Goal: Information Seeking & Learning: Learn about a topic

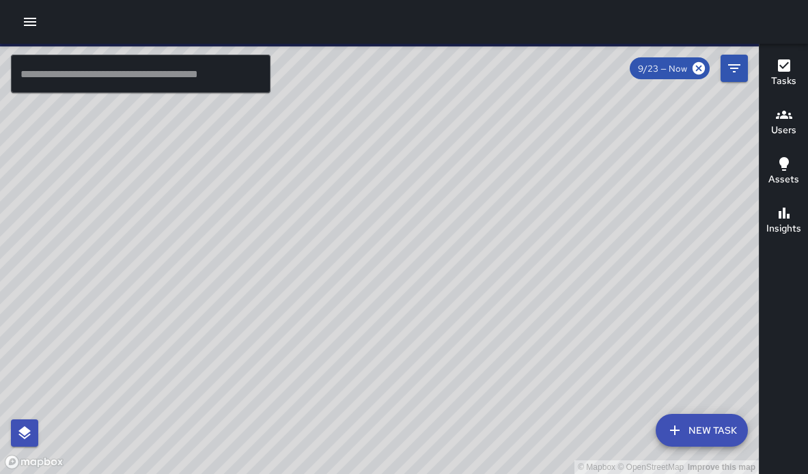
drag, startPoint x: 698, startPoint y: 64, endPoint x: 492, endPoint y: 75, distance: 205.8
click at [496, 75] on div "© Mapbox © OpenStreetMap Improve this map ​ New Task 9/23 — Now Map Layers Task…" at bounding box center [379, 259] width 759 height 430
click at [33, 24] on icon "button" at bounding box center [30, 22] width 16 height 16
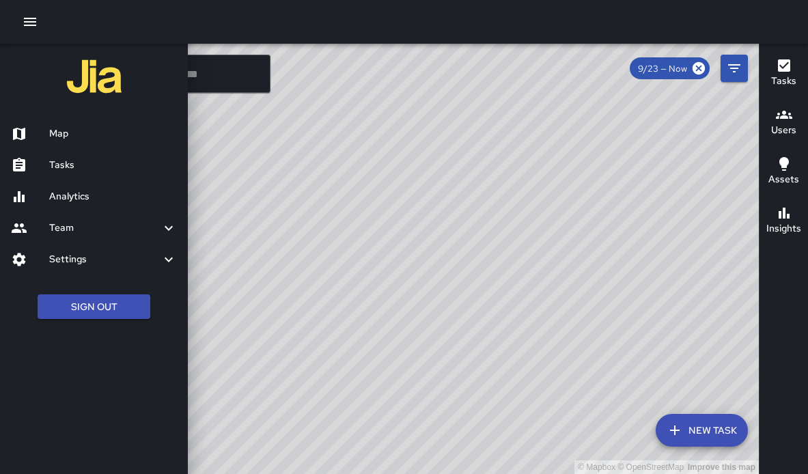
click at [67, 191] on h6 "Analytics" at bounding box center [113, 196] width 128 height 15
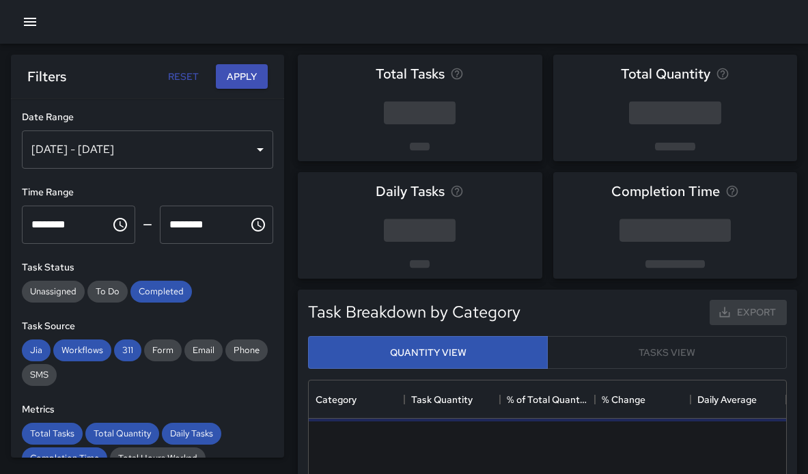
scroll to position [408, 477]
click at [115, 148] on div "[DATE] - [DATE]" at bounding box center [147, 149] width 251 height 38
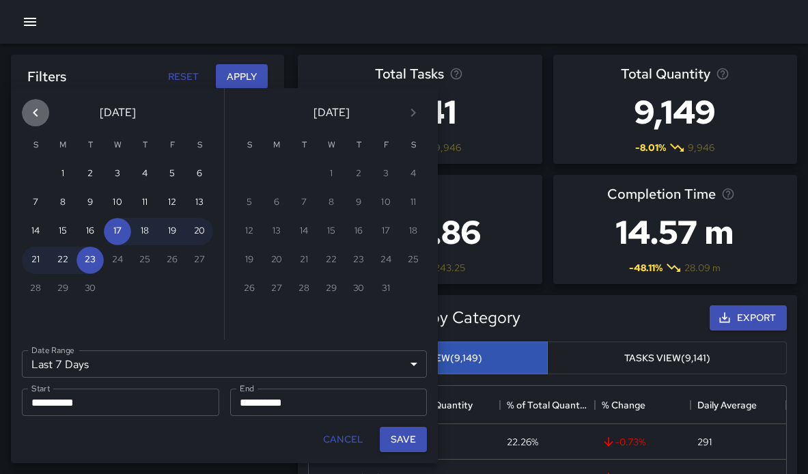
click at [37, 111] on icon "Previous month" at bounding box center [35, 112] width 16 height 16
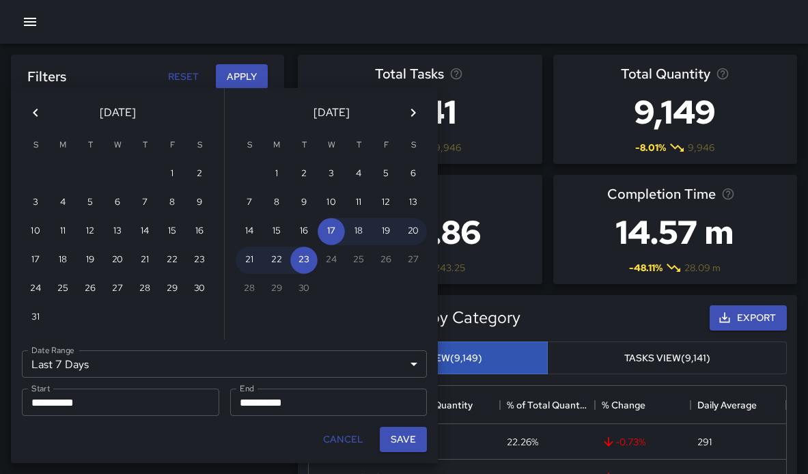
click at [37, 111] on icon "Previous month" at bounding box center [35, 112] width 16 height 16
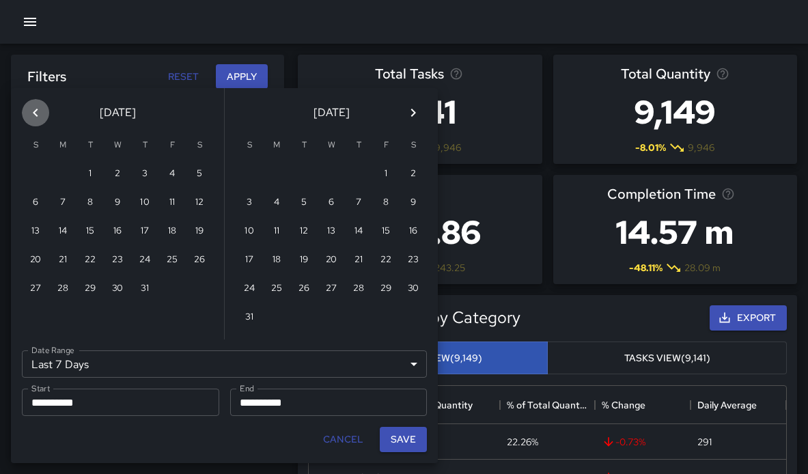
click at [37, 111] on icon "Previous month" at bounding box center [35, 112] width 16 height 16
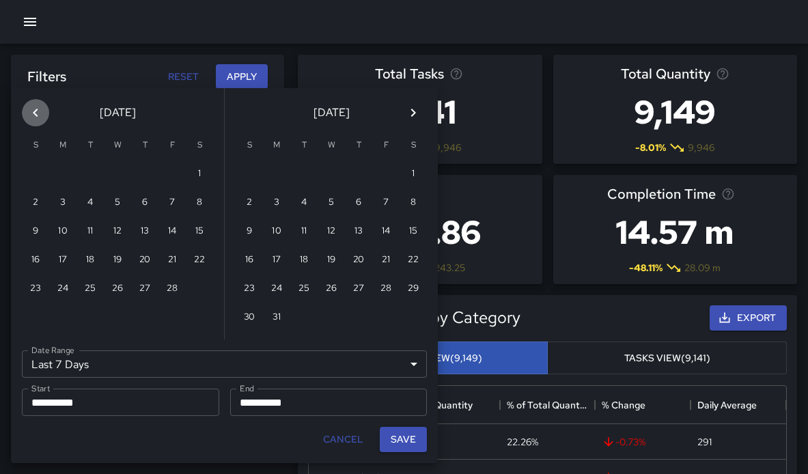
click at [37, 111] on icon "Previous month" at bounding box center [35, 112] width 16 height 16
click at [177, 175] on button "1" at bounding box center [171, 173] width 27 height 27
type input "******"
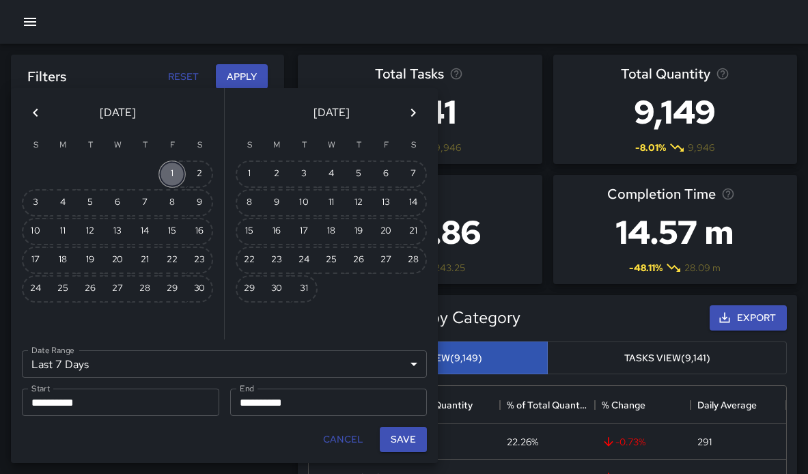
type input "**********"
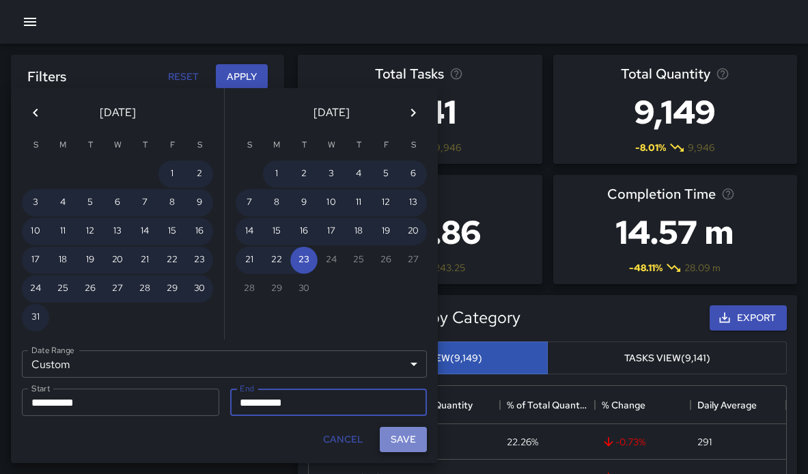
click at [408, 443] on button "Save" at bounding box center [403, 439] width 47 height 25
type input "**********"
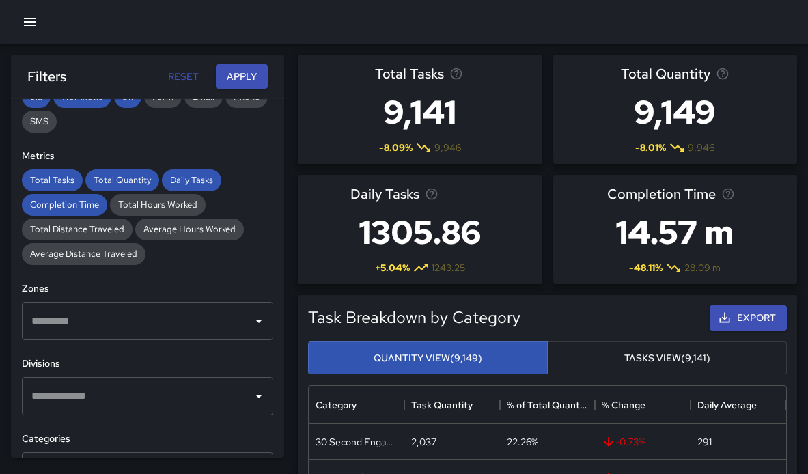
scroll to position [257, 0]
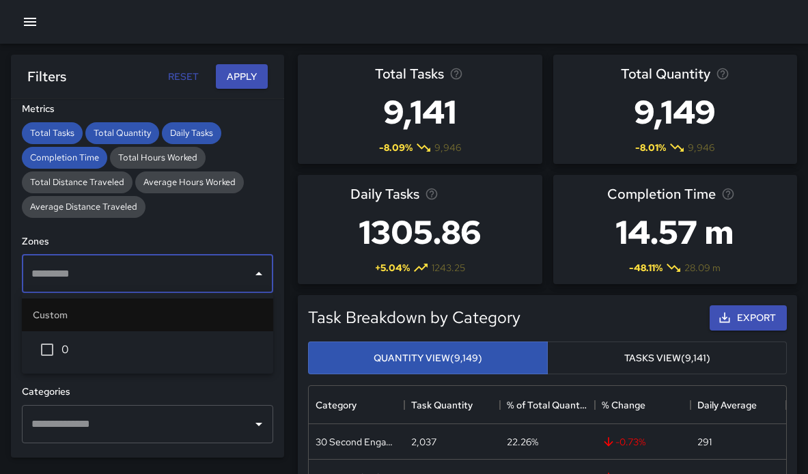
click at [208, 283] on input "text" at bounding box center [137, 274] width 219 height 26
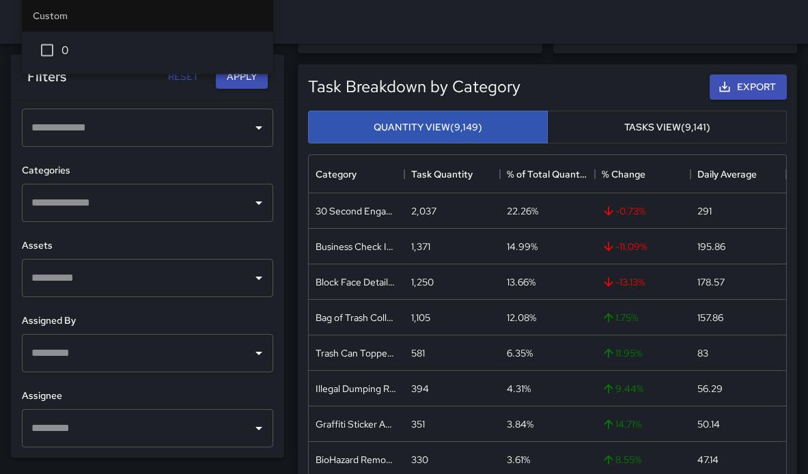
scroll to position [252, 0]
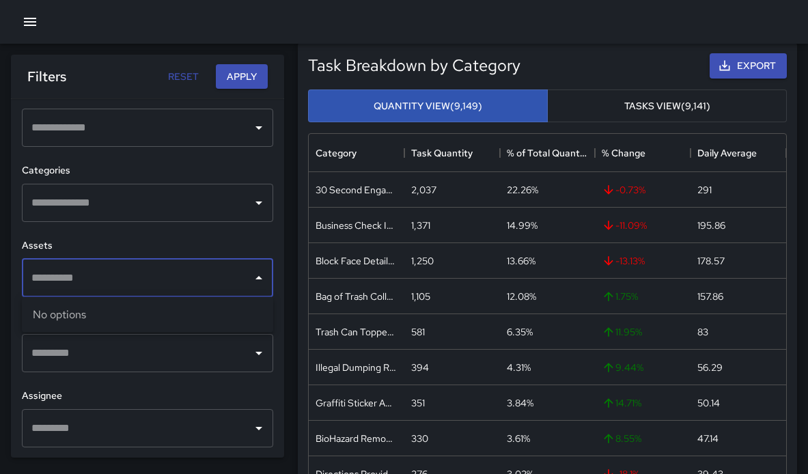
click at [120, 272] on input "text" at bounding box center [137, 278] width 219 height 26
click at [131, 234] on div "**********" at bounding box center [147, 278] width 273 height 359
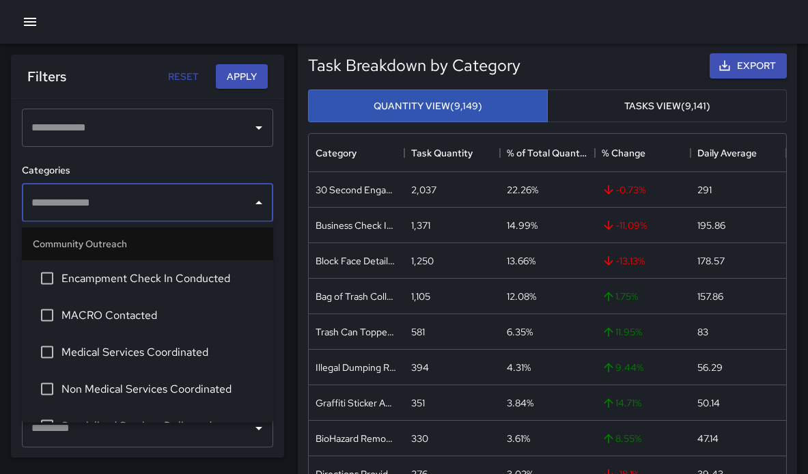
click at [139, 214] on input "text" at bounding box center [137, 203] width 219 height 26
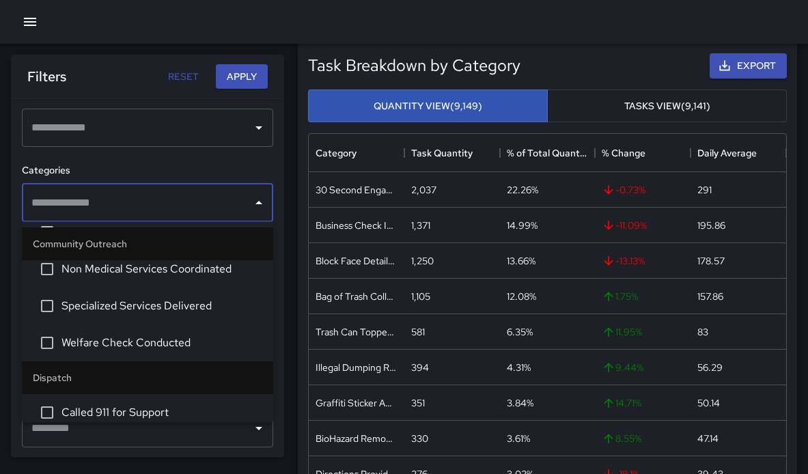
scroll to position [125, 0]
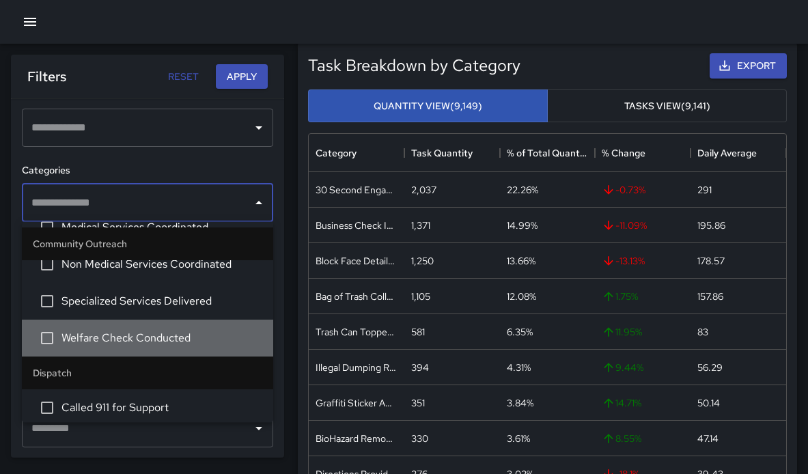
click at [123, 335] on span "Welfare Check Conducted" at bounding box center [161, 338] width 201 height 16
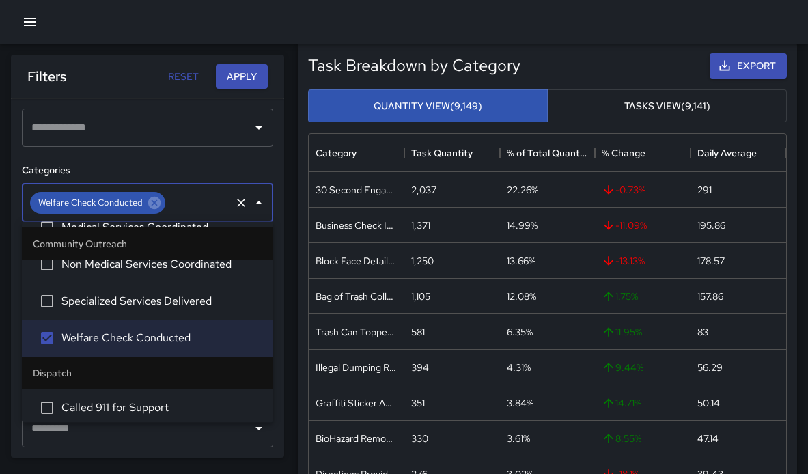
click at [195, 163] on h6 "Categories" at bounding box center [147, 170] width 251 height 15
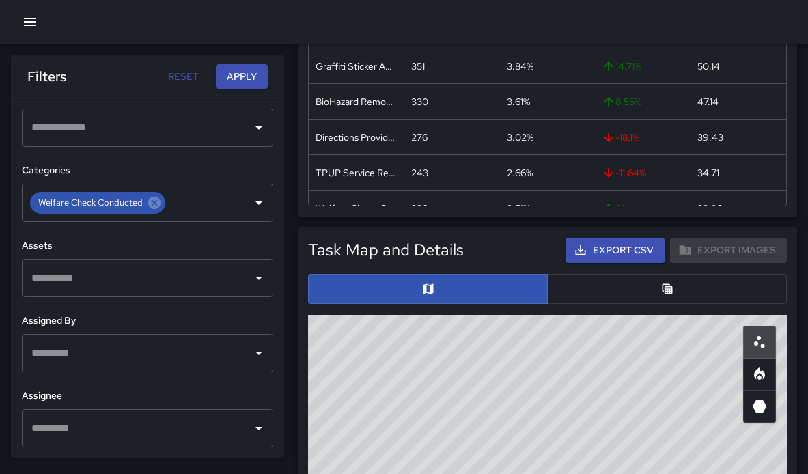
scroll to position [676, 0]
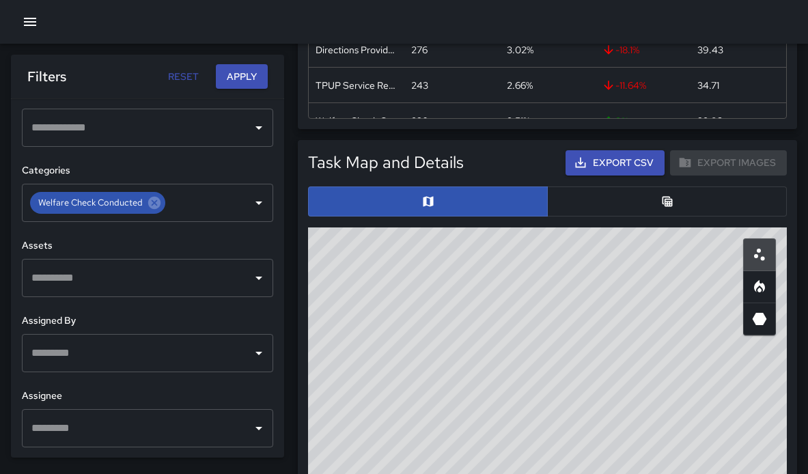
click at [244, 91] on div "Filters Reset Apply" at bounding box center [147, 77] width 273 height 44
click at [240, 86] on button "Apply" at bounding box center [242, 76] width 52 height 25
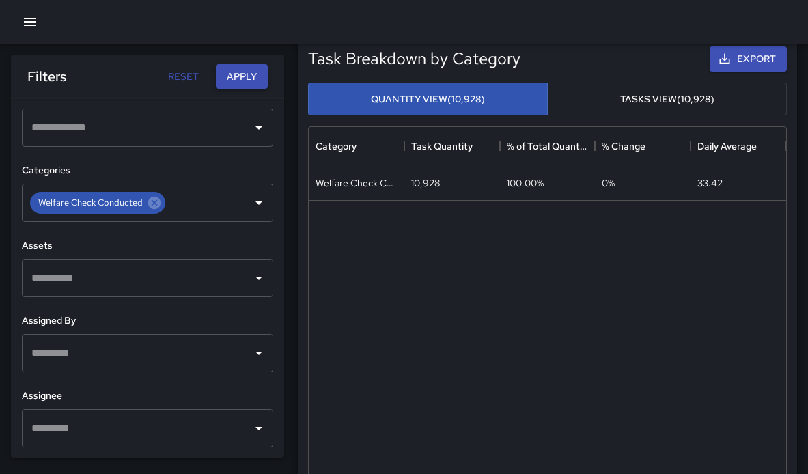
scroll to position [249, 0]
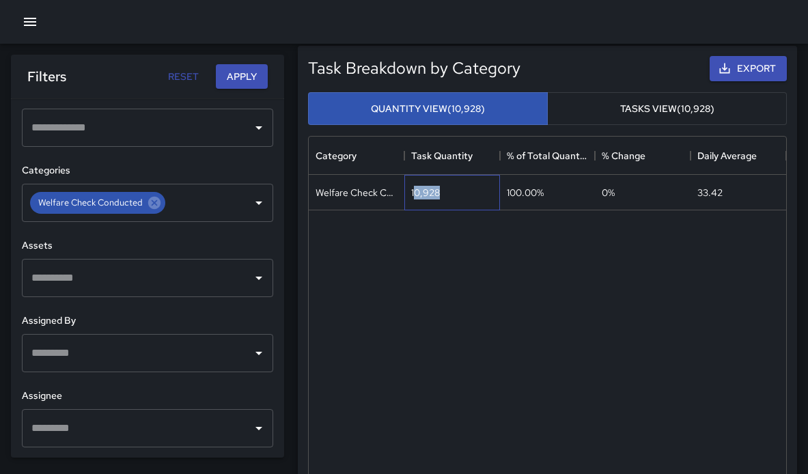
drag, startPoint x: 438, startPoint y: 193, endPoint x: 412, endPoint y: 191, distance: 26.0
click at [412, 191] on div "10,928" at bounding box center [425, 193] width 29 height 14
click at [436, 234] on div "Welfare Check Conducted 10,928 100.00% 0 % 33.42" at bounding box center [547, 360] width 477 height 370
click at [156, 203] on icon at bounding box center [154, 203] width 12 height 12
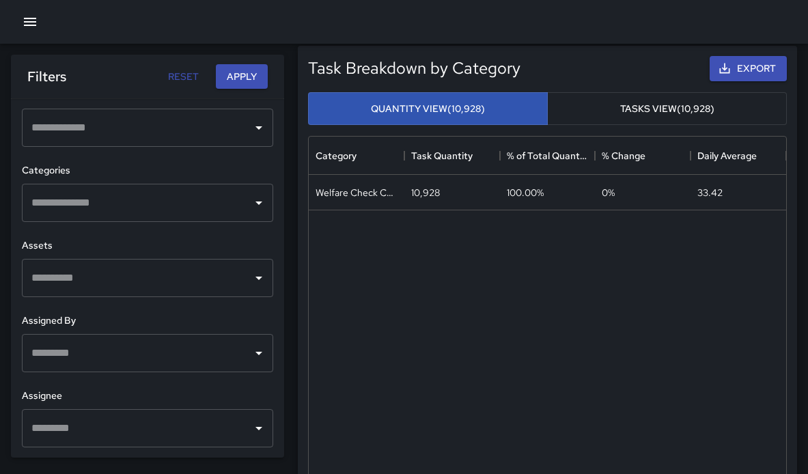
click at [178, 203] on input "text" at bounding box center [137, 203] width 219 height 26
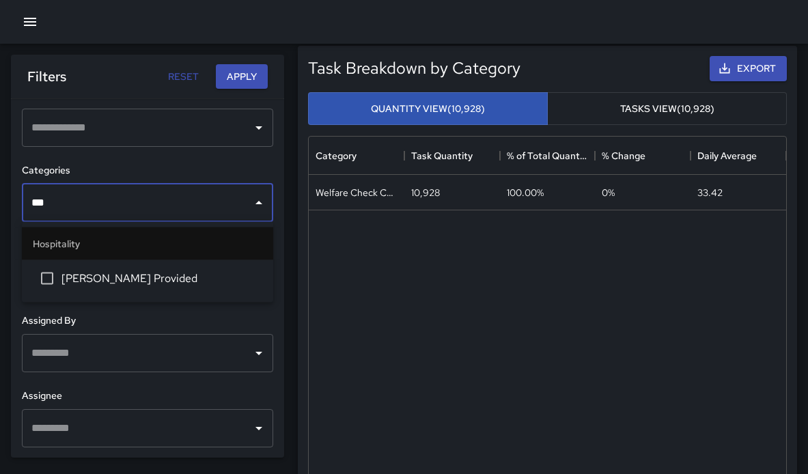
type input "****"
click at [155, 270] on span "[PERSON_NAME] Provided" at bounding box center [161, 278] width 201 height 16
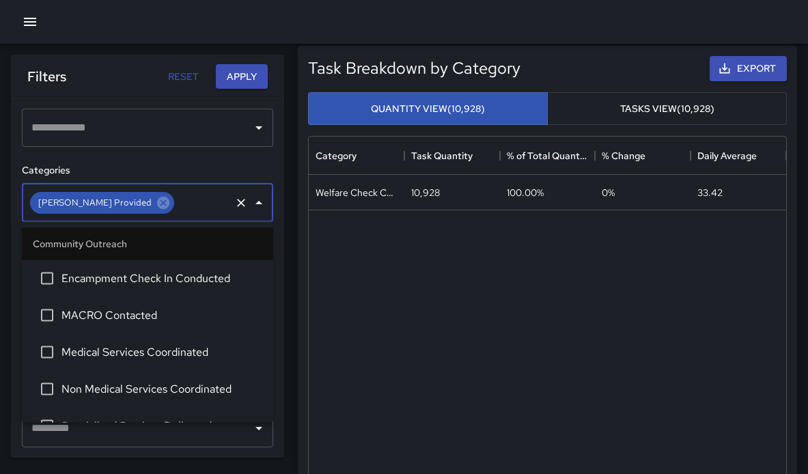
scroll to position [1038, 0]
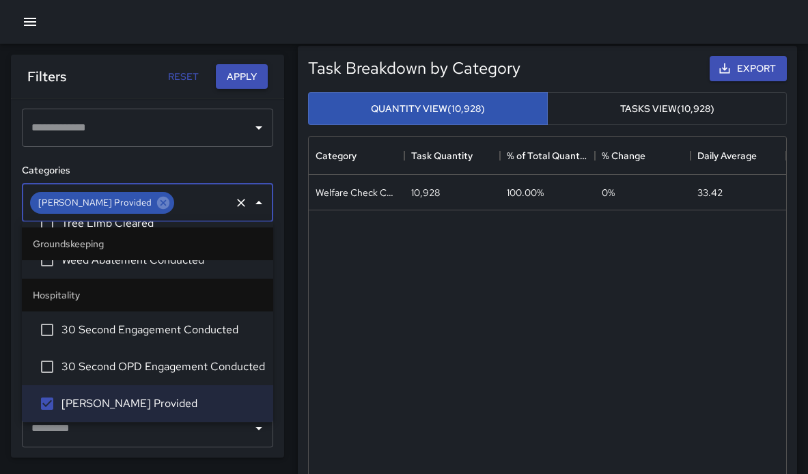
click at [244, 77] on button "Apply" at bounding box center [242, 76] width 52 height 25
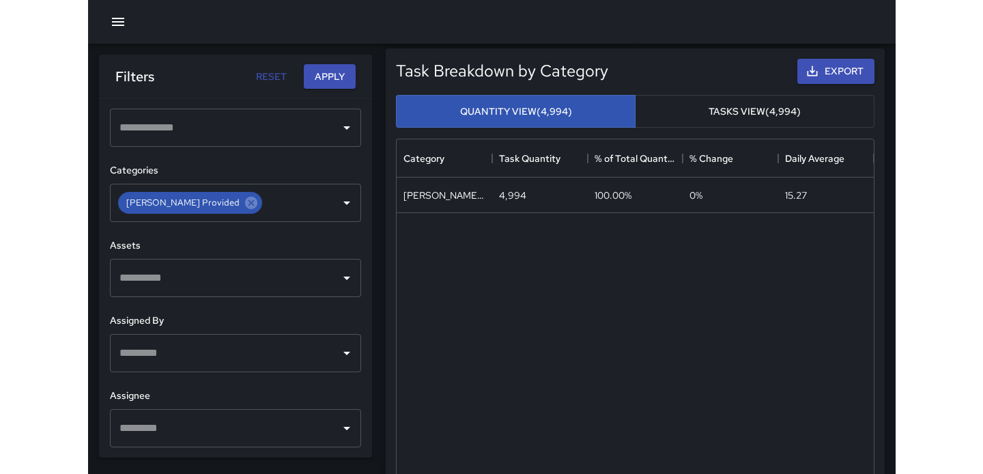
scroll to position [249, 0]
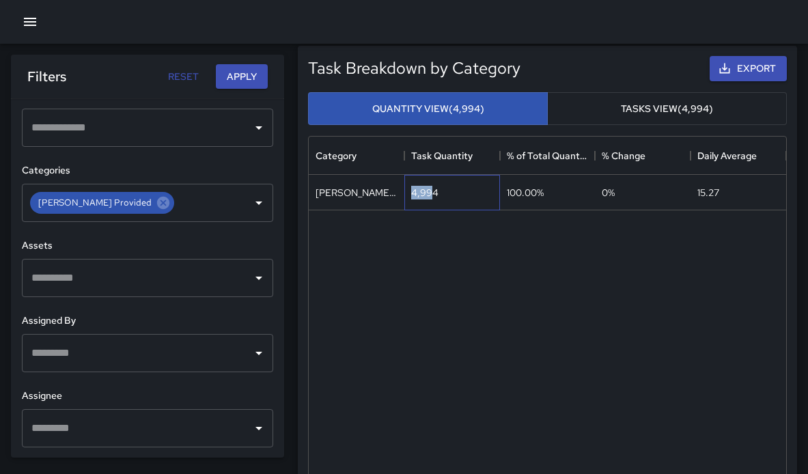
drag, startPoint x: 412, startPoint y: 196, endPoint x: 432, endPoint y: 194, distance: 19.9
click at [432, 194] on div "4,994" at bounding box center [424, 193] width 27 height 14
click at [427, 238] on div "[PERSON_NAME] Provided 4,994 100.00% 0 % 15.27" at bounding box center [547, 360] width 477 height 370
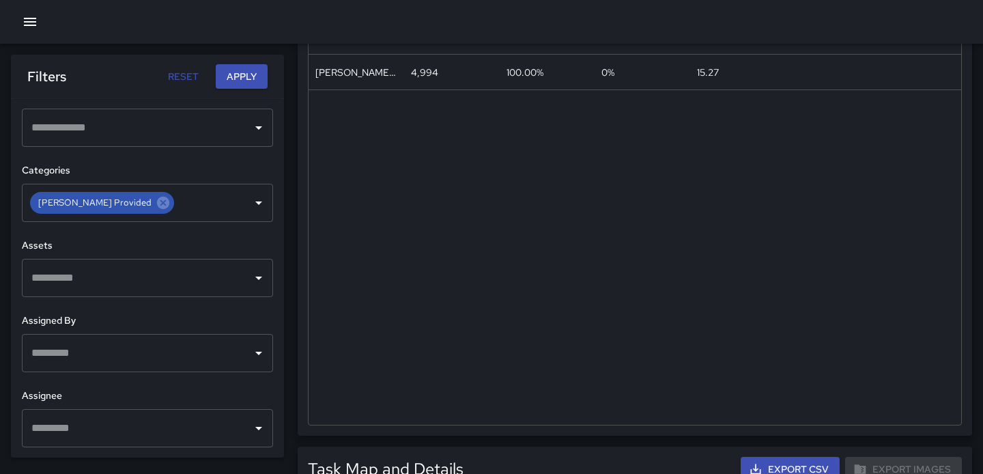
scroll to position [408, 653]
click at [156, 203] on icon at bounding box center [163, 202] width 15 height 15
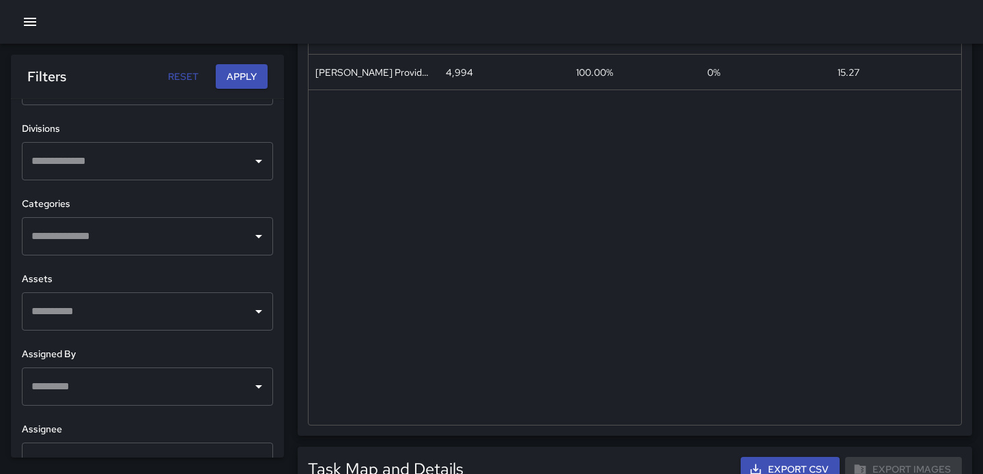
scroll to position [492, 0]
click at [165, 229] on input "text" at bounding box center [137, 233] width 219 height 26
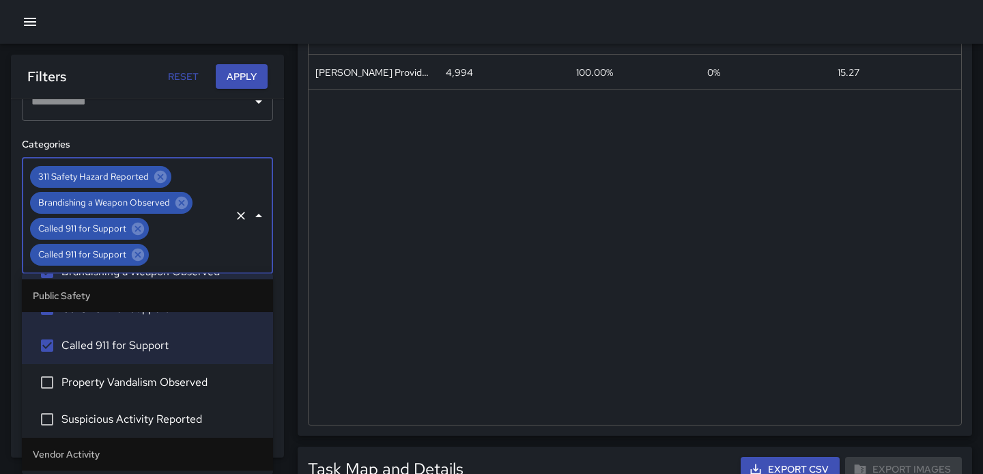
scroll to position [2140, 0]
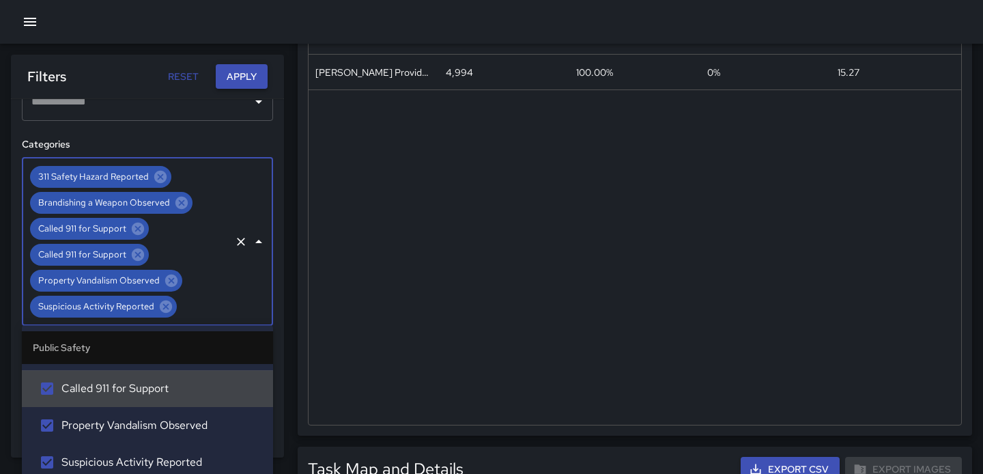
click at [251, 76] on button "Apply" at bounding box center [242, 76] width 52 height 25
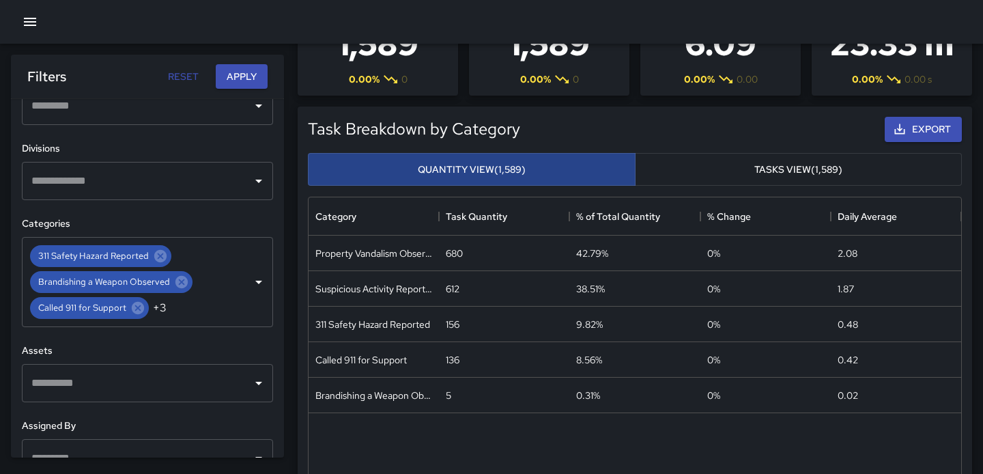
scroll to position [76, 0]
